Goal: Task Accomplishment & Management: Use online tool/utility

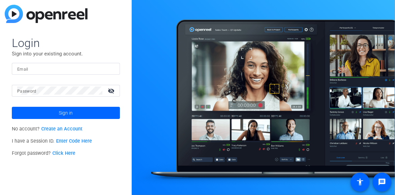
type input "[EMAIL_ADDRESS][DOMAIN_NAME]"
click at [65, 114] on span "Sign in" at bounding box center [66, 112] width 14 height 17
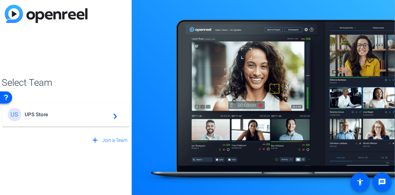
click at [116, 117] on mat-icon "navigate_next" at bounding box center [113, 115] width 8 height 8
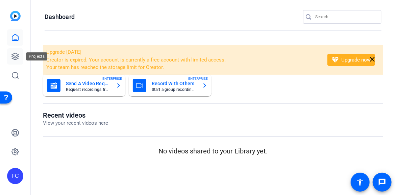
click at [13, 56] on icon at bounding box center [15, 56] width 8 height 8
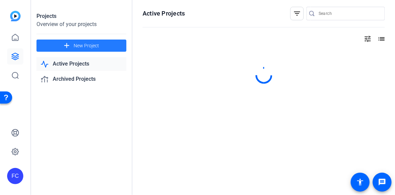
click at [91, 46] on span "New Project" at bounding box center [86, 45] width 25 height 7
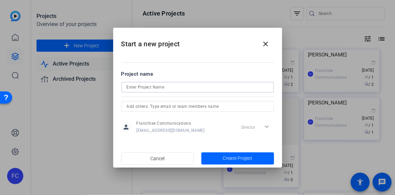
click at [175, 88] on input at bounding box center [198, 87] width 142 height 8
paste input "JD ([PERSON_NAME]) [PERSON_NAME]"
type input "JD ([PERSON_NAME]) [PERSON_NAME]"
click at [221, 158] on span "button" at bounding box center [238, 158] width 73 height 16
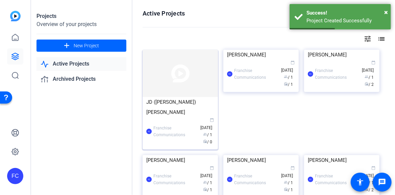
click at [160, 104] on div "JD ([PERSON_NAME]) [PERSON_NAME]" at bounding box center [180, 107] width 68 height 20
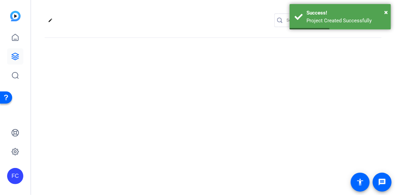
click at [160, 104] on div "edit settings" at bounding box center [213, 97] width 364 height 195
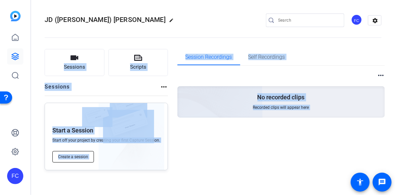
click at [78, 157] on span "Create a session" at bounding box center [73, 156] width 30 height 5
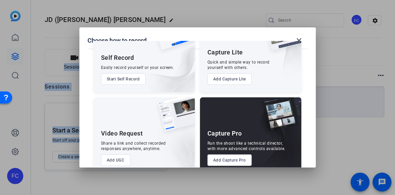
scroll to position [50, 0]
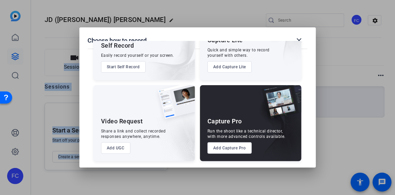
click at [231, 149] on button "Add Capture Pro" at bounding box center [230, 147] width 44 height 11
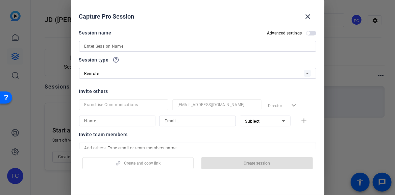
click at [122, 47] on input at bounding box center [198, 46] width 227 height 8
paste input "JD ([PERSON_NAME]) [PERSON_NAME]"
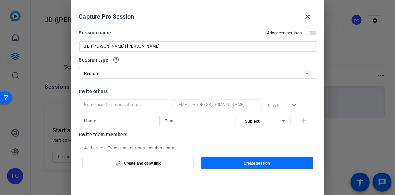
type input "JD ([PERSON_NAME]) [PERSON_NAME]"
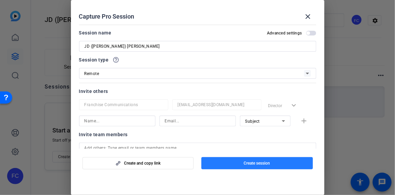
click at [264, 161] on span "Create session" at bounding box center [257, 163] width 26 height 5
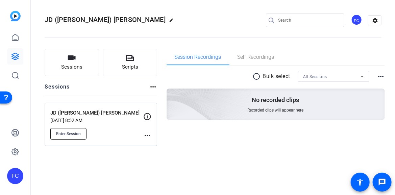
click at [71, 136] on span "Enter Session" at bounding box center [68, 133] width 25 height 5
click at [65, 133] on span "Enter Session" at bounding box center [68, 133] width 25 height 5
click at [70, 133] on span "Enter Session" at bounding box center [68, 133] width 25 height 5
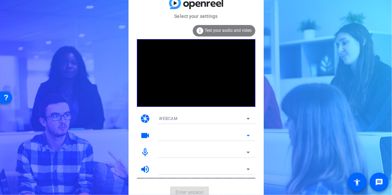
click at [247, 135] on icon at bounding box center [247, 136] width 3 height 2
click at [248, 136] on mat-form-field "Mirametrix Virtual Camera" at bounding box center [204, 135] width 101 height 11
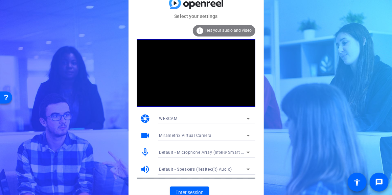
click at [246, 137] on icon at bounding box center [248, 136] width 8 height 8
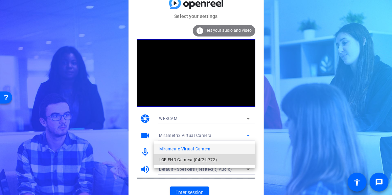
click at [185, 159] on span "LGE FHD Camera (04f2:b772)" at bounding box center [188, 160] width 58 height 8
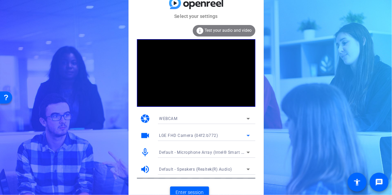
click at [191, 192] on span "Enter session" at bounding box center [189, 192] width 28 height 7
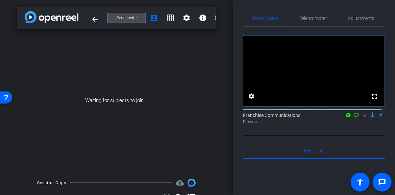
click at [127, 15] on span "Send invite" at bounding box center [127, 17] width 20 height 5
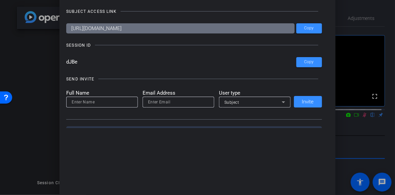
click at [49, 77] on div at bounding box center [197, 97] width 395 height 195
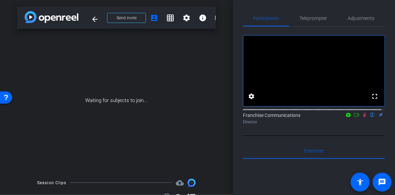
drag, startPoint x: 210, startPoint y: 1, endPoint x: 276, endPoint y: 9, distance: 66.5
click at [276, 9] on div "Participants Teleprompter Adjustments fullscreen settings Franchise Communicati…" at bounding box center [314, 97] width 162 height 195
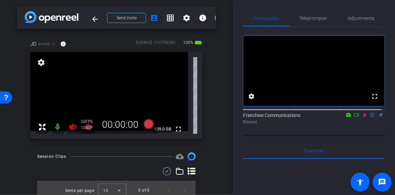
click at [72, 125] on icon at bounding box center [72, 127] width 7 height 7
click at [362, 117] on icon at bounding box center [364, 115] width 5 height 5
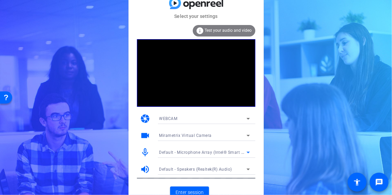
click at [251, 151] on icon at bounding box center [248, 152] width 8 height 8
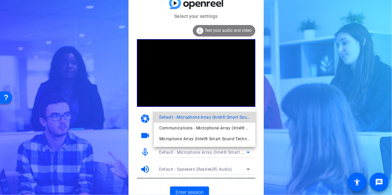
click at [227, 115] on span "Default - Microphone Array (Intel® Smart Sound Technology for Digital Microphon…" at bounding box center [204, 117] width 91 height 8
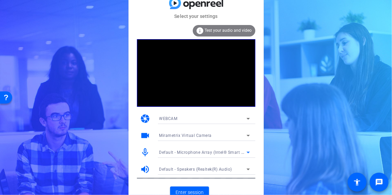
click at [245, 135] on icon at bounding box center [248, 136] width 8 height 8
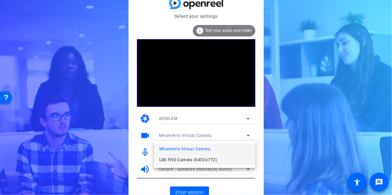
click at [199, 159] on span "LGE FHD Camera (04f2:b772)" at bounding box center [188, 160] width 58 height 8
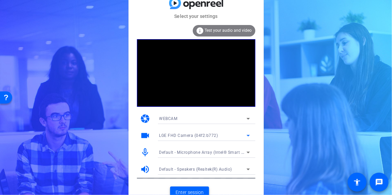
click at [194, 193] on span "Enter session" at bounding box center [189, 192] width 28 height 7
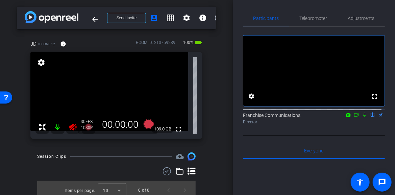
click at [71, 127] on icon at bounding box center [72, 127] width 7 height 7
click at [72, 129] on icon at bounding box center [72, 127] width 7 height 7
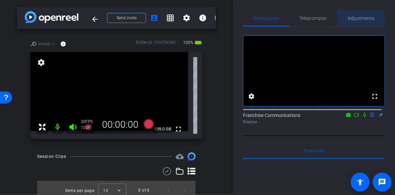
click at [353, 17] on span "Adjustments" at bounding box center [361, 18] width 27 height 5
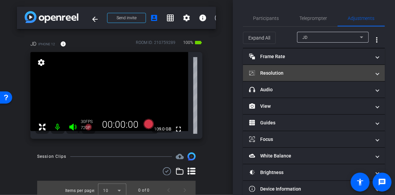
click at [376, 74] on span at bounding box center [377, 73] width 3 height 7
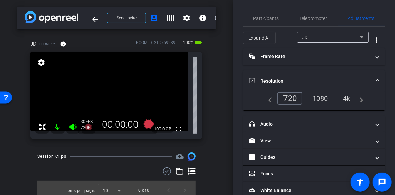
click at [348, 99] on div "4k" at bounding box center [347, 98] width 18 height 11
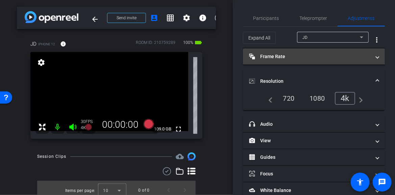
click at [373, 60] on mat-expansion-panel-header "Frame Rate Frame Rate" at bounding box center [314, 56] width 142 height 16
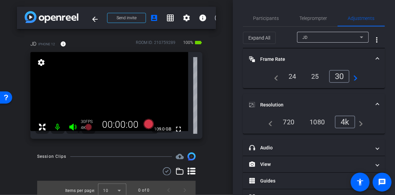
click at [296, 76] on div "24" at bounding box center [293, 76] width 18 height 11
click at [218, 116] on div "arrow_back JD (Jimeet) Patel Back to project Send invite account_box grid_on se…" at bounding box center [116, 97] width 233 height 195
click at [273, 19] on span "Participants" at bounding box center [267, 18] width 26 height 5
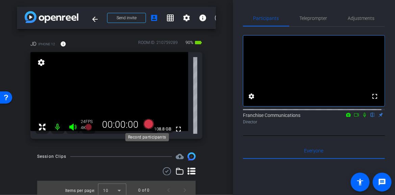
click at [149, 125] on icon at bounding box center [148, 124] width 10 height 10
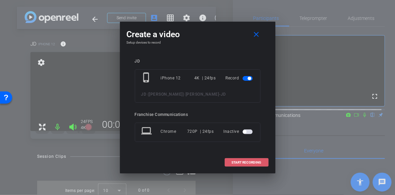
click at [240, 162] on span "START RECORDING" at bounding box center [247, 162] width 30 height 3
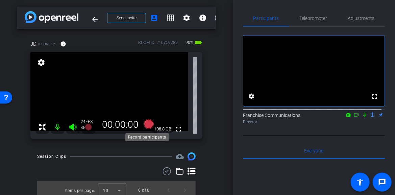
click at [147, 126] on icon at bounding box center [148, 124] width 10 height 10
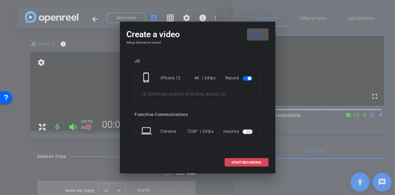
click at [246, 162] on span "START RECORDING" at bounding box center [247, 162] width 30 height 3
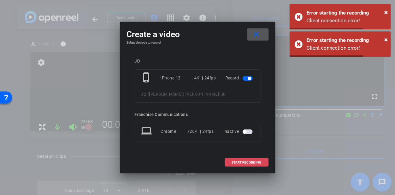
click at [247, 164] on span "START RECORDING" at bounding box center [247, 162] width 30 height 3
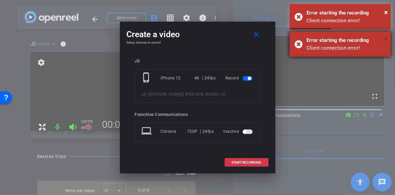
click at [386, 39] on span "×" at bounding box center [386, 40] width 4 height 8
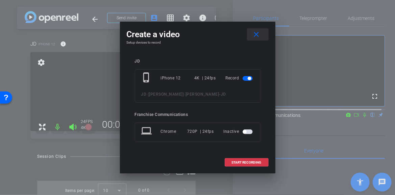
click at [260, 33] on mat-icon "close" at bounding box center [256, 34] width 8 height 8
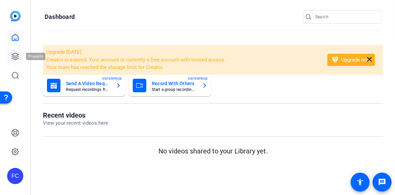
click at [18, 55] on icon at bounding box center [15, 56] width 7 height 7
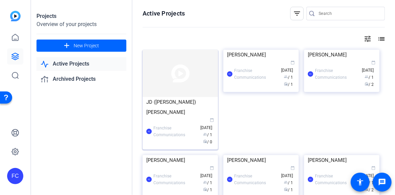
click at [165, 117] on div "FC Franchise Communications calendar_today Sep 18 group / 1 radio / 0" at bounding box center [180, 131] width 68 height 28
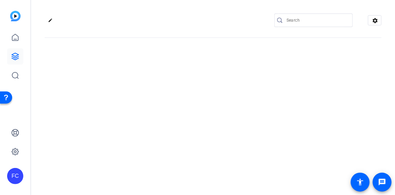
click at [165, 115] on div "edit settings" at bounding box center [213, 97] width 364 height 195
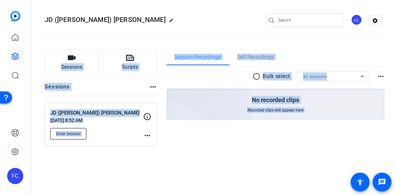
click at [74, 133] on span "Enter Session" at bounding box center [68, 133] width 25 height 5
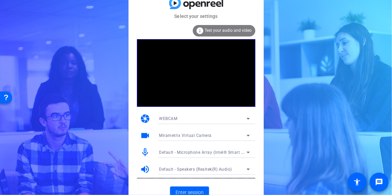
click at [249, 137] on icon at bounding box center [248, 136] width 8 height 8
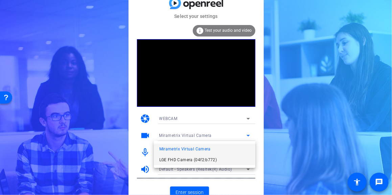
click at [191, 157] on span "LGE FHD Camera (04f2:b772)" at bounding box center [188, 160] width 58 height 8
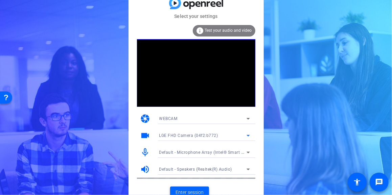
click at [191, 191] on span "Enter session" at bounding box center [189, 192] width 28 height 7
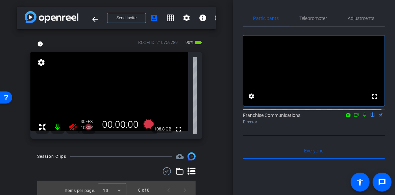
click at [72, 127] on icon at bounding box center [73, 127] width 8 height 8
click at [146, 122] on icon at bounding box center [148, 124] width 10 height 10
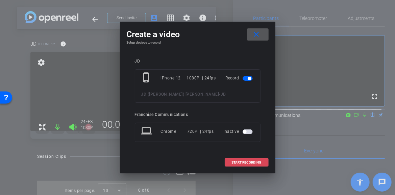
click at [259, 161] on span "START RECORDING" at bounding box center [247, 162] width 30 height 3
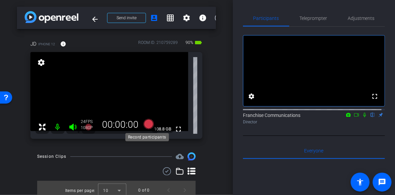
click at [146, 124] on icon at bounding box center [148, 124] width 10 height 10
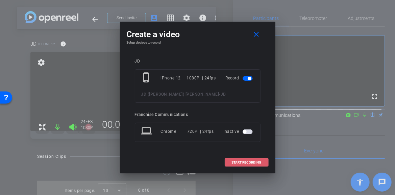
click at [246, 162] on span "START RECORDING" at bounding box center [247, 162] width 30 height 3
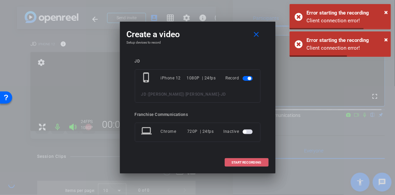
click at [245, 162] on span "START RECORDING" at bounding box center [247, 162] width 30 height 3
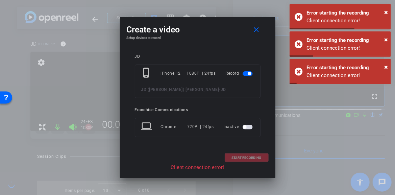
click at [249, 156] on div "START RECORDING" at bounding box center [198, 157] width 142 height 8
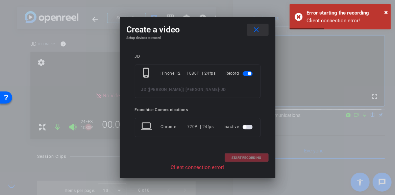
click at [260, 30] on mat-icon "close" at bounding box center [256, 30] width 8 height 8
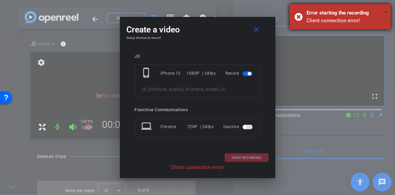
click at [385, 14] on span "×" at bounding box center [386, 12] width 4 height 8
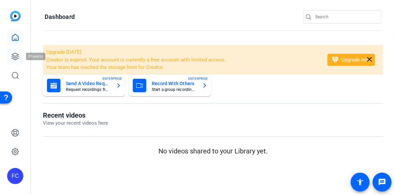
click at [14, 53] on icon at bounding box center [15, 56] width 8 height 8
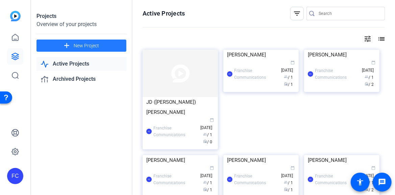
click at [81, 46] on span "New Project" at bounding box center [86, 45] width 25 height 7
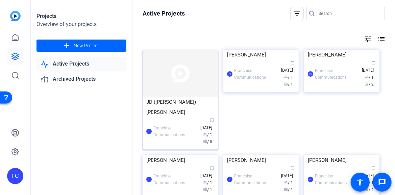
click at [170, 94] on img at bounding box center [180, 73] width 75 height 47
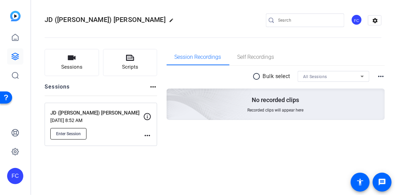
click at [73, 136] on span "Enter Session" at bounding box center [68, 133] width 25 height 5
click at [69, 134] on span "Enter Session" at bounding box center [68, 133] width 25 height 5
click at [64, 138] on button "Enter Session" at bounding box center [68, 133] width 36 height 11
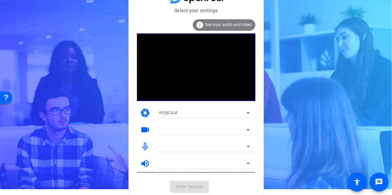
scroll to position [6, 0]
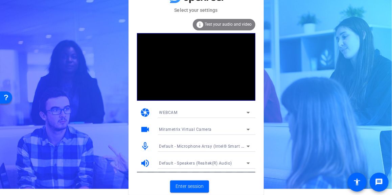
click at [251, 127] on icon at bounding box center [248, 129] width 8 height 8
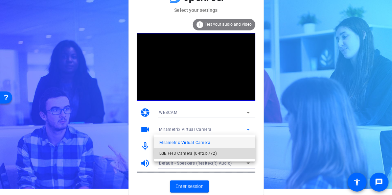
click at [206, 153] on span "LGE FHD Camera (04f2:b772)" at bounding box center [188, 153] width 58 height 8
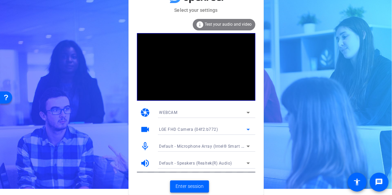
click at [193, 187] on span "Enter session" at bounding box center [189, 186] width 28 height 7
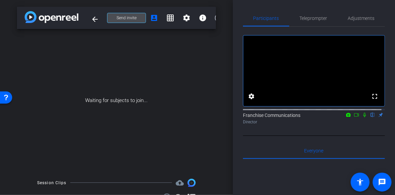
click at [127, 18] on span "Send invite" at bounding box center [127, 17] width 20 height 5
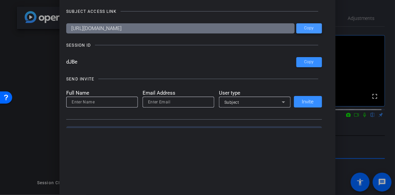
click at [308, 27] on span "Copy" at bounding box center [309, 28] width 9 height 5
click at [43, 106] on div at bounding box center [197, 97] width 395 height 195
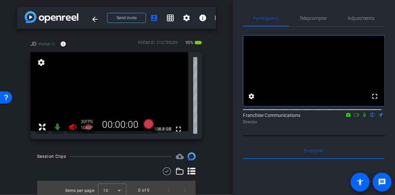
click at [71, 125] on icon at bounding box center [73, 127] width 8 height 8
click at [366, 18] on span "Adjustments" at bounding box center [361, 18] width 27 height 5
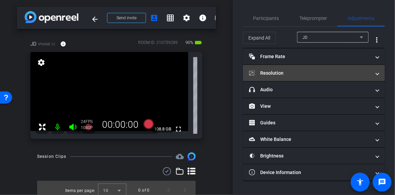
click at [379, 75] on mat-expansion-panel-header "Resolution" at bounding box center [314, 73] width 142 height 16
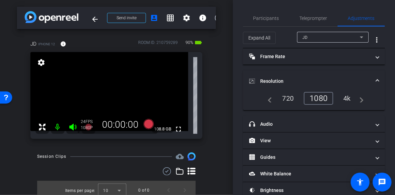
click at [347, 100] on div "4k" at bounding box center [347, 98] width 18 height 11
click at [349, 97] on div "4k" at bounding box center [347, 98] width 18 height 11
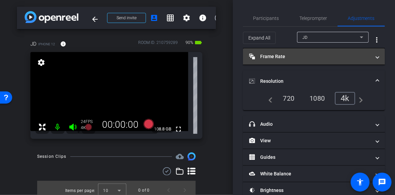
click at [376, 56] on span at bounding box center [377, 56] width 3 height 7
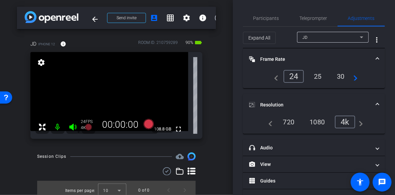
click at [291, 75] on div "24" at bounding box center [294, 76] width 21 height 13
click at [292, 76] on div "24" at bounding box center [294, 76] width 21 height 13
click at [291, 76] on div "24" at bounding box center [294, 76] width 21 height 13
click at [229, 73] on div "arrow_back JD (Jimeet) Patel Back to project Send invite account_box grid_on se…" at bounding box center [116, 97] width 233 height 195
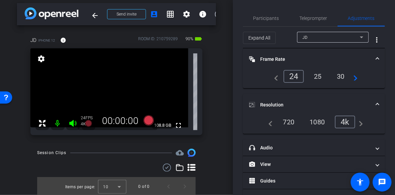
scroll to position [5, 0]
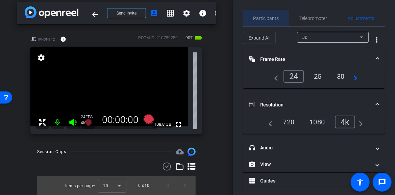
click at [270, 17] on span "Participants" at bounding box center [267, 18] width 26 height 5
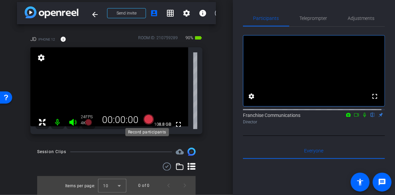
click at [149, 120] on icon at bounding box center [148, 119] width 10 height 10
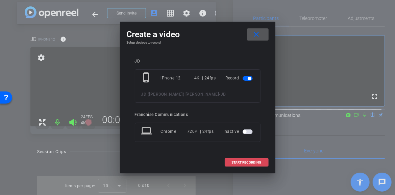
click at [244, 160] on span at bounding box center [246, 163] width 43 height 16
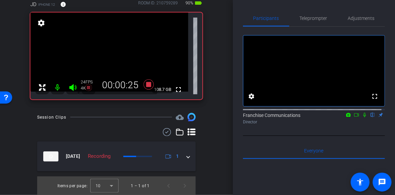
scroll to position [0, 0]
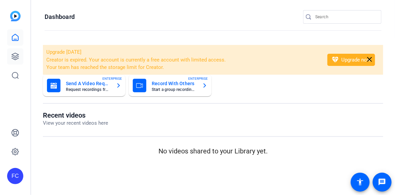
click at [16, 55] on icon at bounding box center [15, 56] width 8 height 8
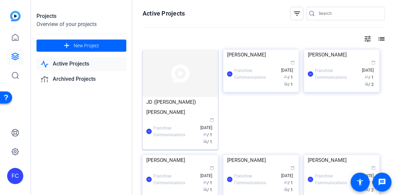
click at [173, 92] on img at bounding box center [180, 73] width 75 height 47
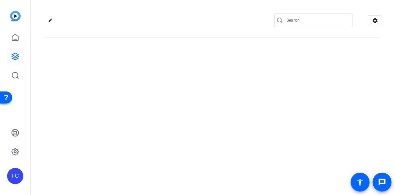
click at [173, 92] on div "edit settings" at bounding box center [213, 97] width 364 height 195
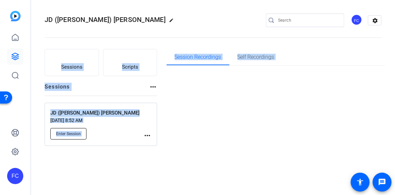
click at [61, 132] on span "Enter Session" at bounding box center [68, 133] width 25 height 5
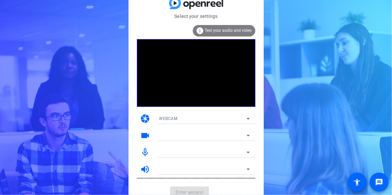
click at [249, 136] on icon at bounding box center [248, 136] width 8 height 8
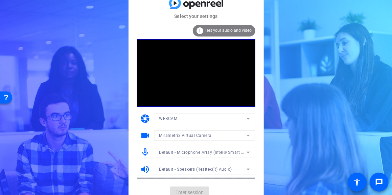
scroll to position [6, 0]
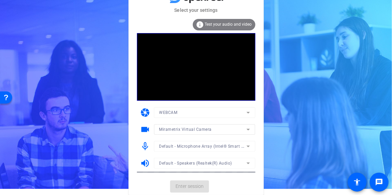
click at [249, 129] on mat-form-field "Mirametrix Virtual Camera" at bounding box center [204, 129] width 101 height 11
click at [247, 129] on mat-form-field "Mirametrix Virtual Camera" at bounding box center [204, 129] width 101 height 11
click at [248, 129] on icon at bounding box center [247, 130] width 3 height 2
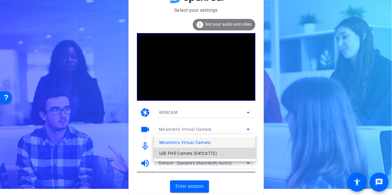
click at [213, 155] on span "LGE FHD Camera (04f2:b772)" at bounding box center [188, 153] width 58 height 8
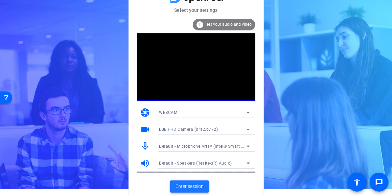
click at [194, 188] on span "Enter session" at bounding box center [189, 186] width 28 height 7
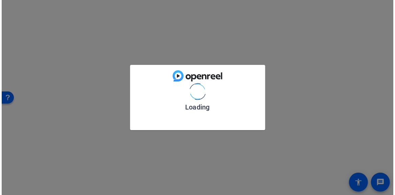
scroll to position [0, 0]
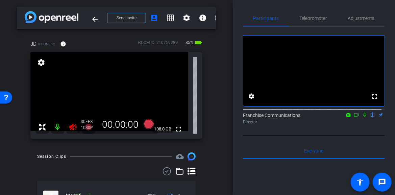
click at [74, 126] on icon at bounding box center [72, 127] width 7 height 7
click at [146, 127] on icon at bounding box center [148, 124] width 10 height 10
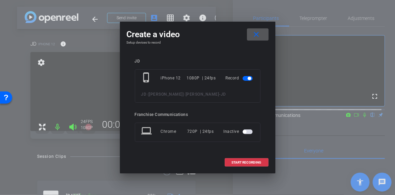
click at [147, 124] on div "laptop Chrome 720P | 24fps Inactive" at bounding box center [198, 132] width 126 height 19
click at [237, 162] on span "START RECORDING" at bounding box center [247, 162] width 30 height 3
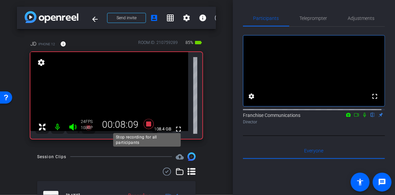
click at [151, 124] on icon at bounding box center [149, 124] width 16 height 12
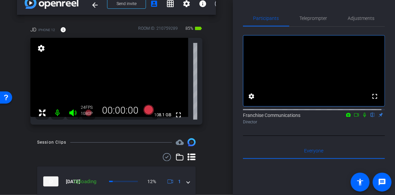
scroll to position [7, 0]
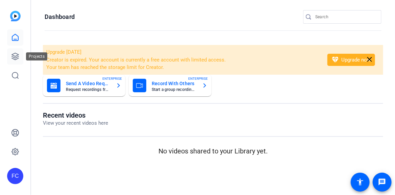
click at [15, 57] on icon at bounding box center [15, 56] width 7 height 7
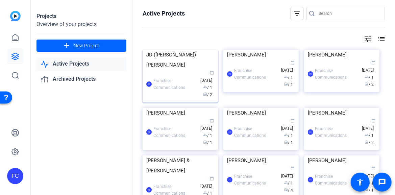
click at [200, 70] on div "JD ([PERSON_NAME]) [PERSON_NAME]" at bounding box center [180, 60] width 68 height 20
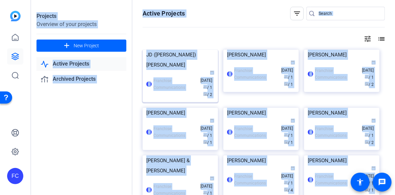
click at [200, 100] on div "Projects Overview of your projects add New Project Active Projects Archived Pro…" at bounding box center [213, 97] width 364 height 195
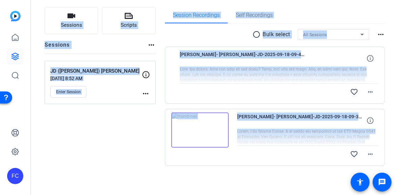
scroll to position [43, 0]
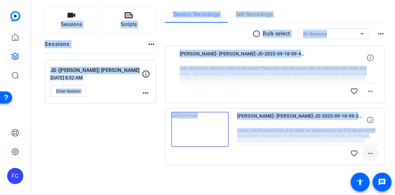
click at [367, 154] on mat-icon "more_horiz" at bounding box center [371, 153] width 8 height 8
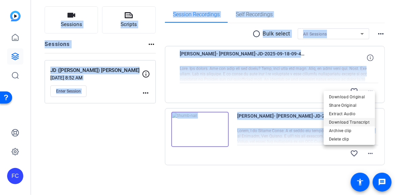
click at [359, 123] on span "Download Transcript" at bounding box center [349, 122] width 41 height 8
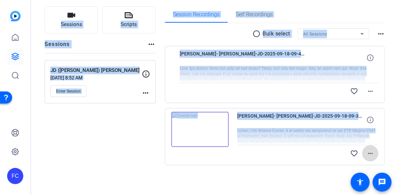
click at [367, 152] on mat-icon "more_horiz" at bounding box center [371, 153] width 8 height 8
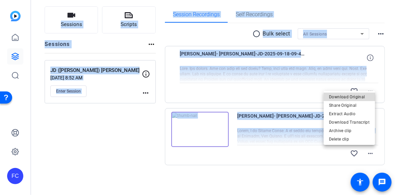
click at [359, 99] on span "Download Original" at bounding box center [349, 97] width 41 height 8
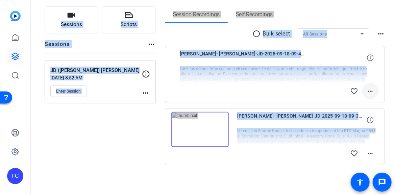
click at [368, 93] on mat-icon "more_horiz" at bounding box center [371, 91] width 8 height 8
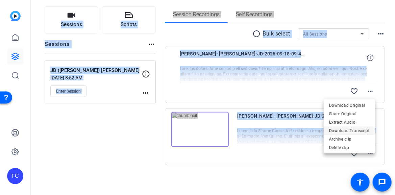
click at [363, 132] on span "Download Transcript" at bounding box center [349, 130] width 41 height 8
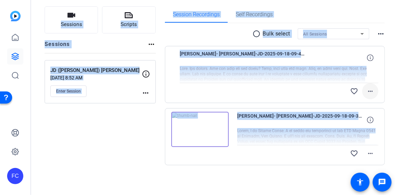
click at [370, 92] on mat-icon "more_horiz" at bounding box center [371, 91] width 8 height 8
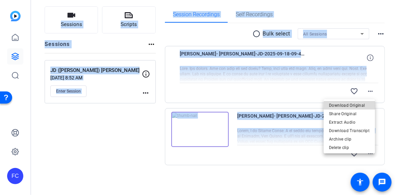
click at [365, 107] on span "Download Original" at bounding box center [349, 105] width 41 height 8
